Goal: Task Accomplishment & Management: Manage account settings

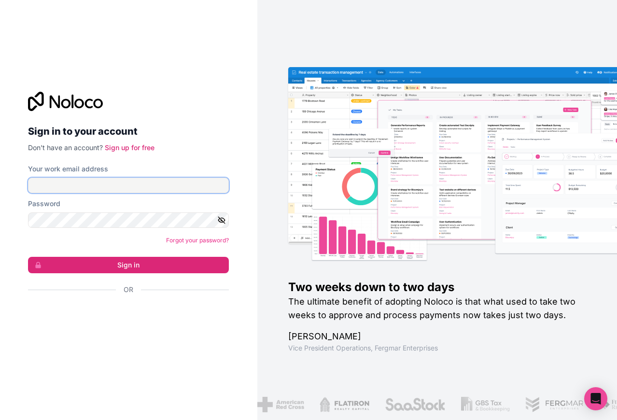
click at [173, 190] on input "Your work email address" at bounding box center [128, 185] width 201 height 15
type input "n"
type input "[EMAIL_ADDRESS][DOMAIN_NAME]"
click at [132, 276] on form "Your work email address [EMAIL_ADDRESS][DOMAIN_NAME] Password Forgot your passw…" at bounding box center [128, 246] width 201 height 164
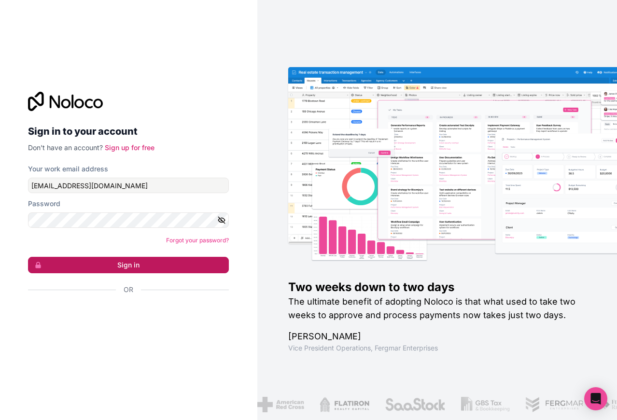
click at [132, 265] on button "Sign in" at bounding box center [128, 265] width 201 height 16
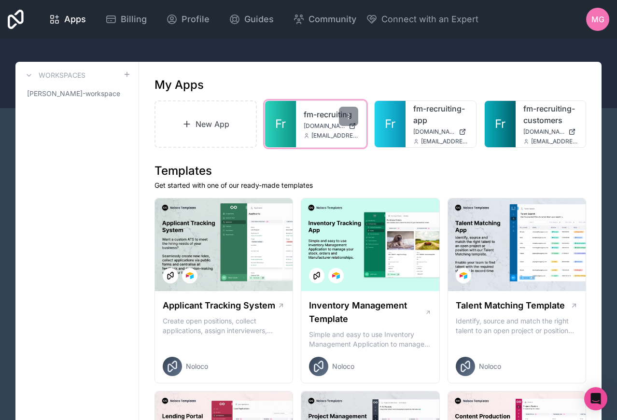
click at [352, 128] on icon at bounding box center [352, 126] width 4 height 4
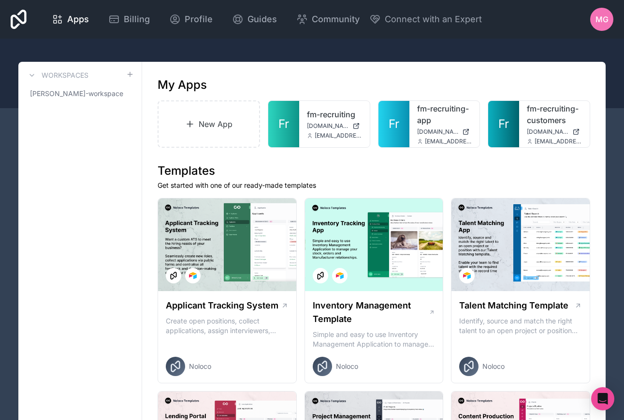
click at [371, 85] on div "My Apps" at bounding box center [373, 84] width 432 height 15
click at [357, 56] on div at bounding box center [312, 74] width 624 height 70
click at [350, 49] on div at bounding box center [312, 74] width 624 height 70
